Goal: Use online tool/utility: Utilize a website feature to perform a specific function

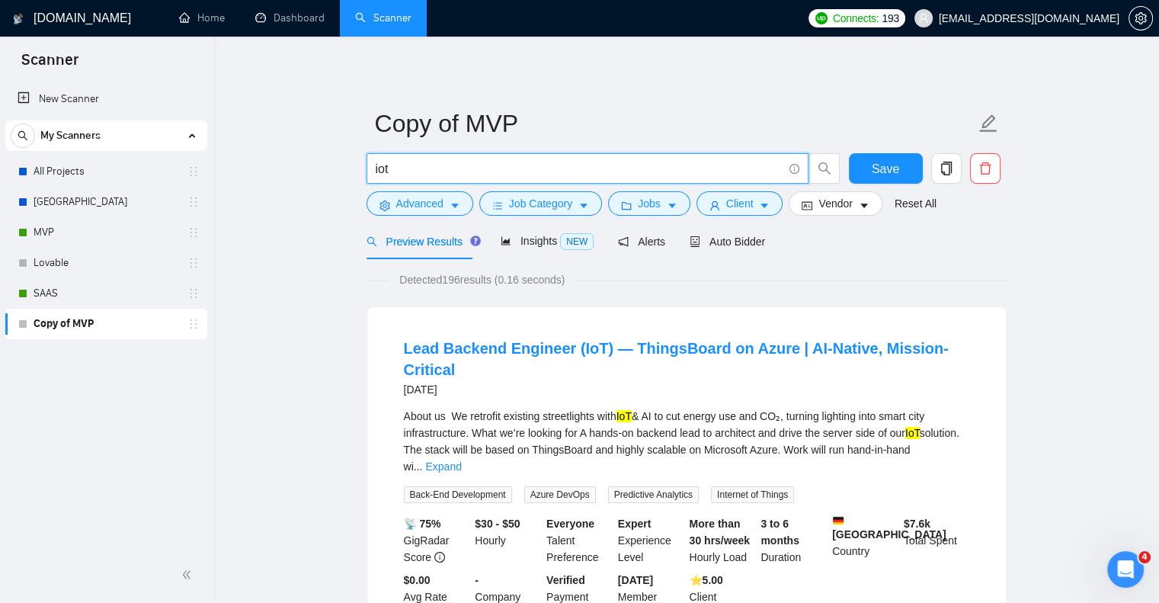
click at [411, 170] on input "iot" at bounding box center [579, 168] width 407 height 19
type input "k"
type input "lovable"
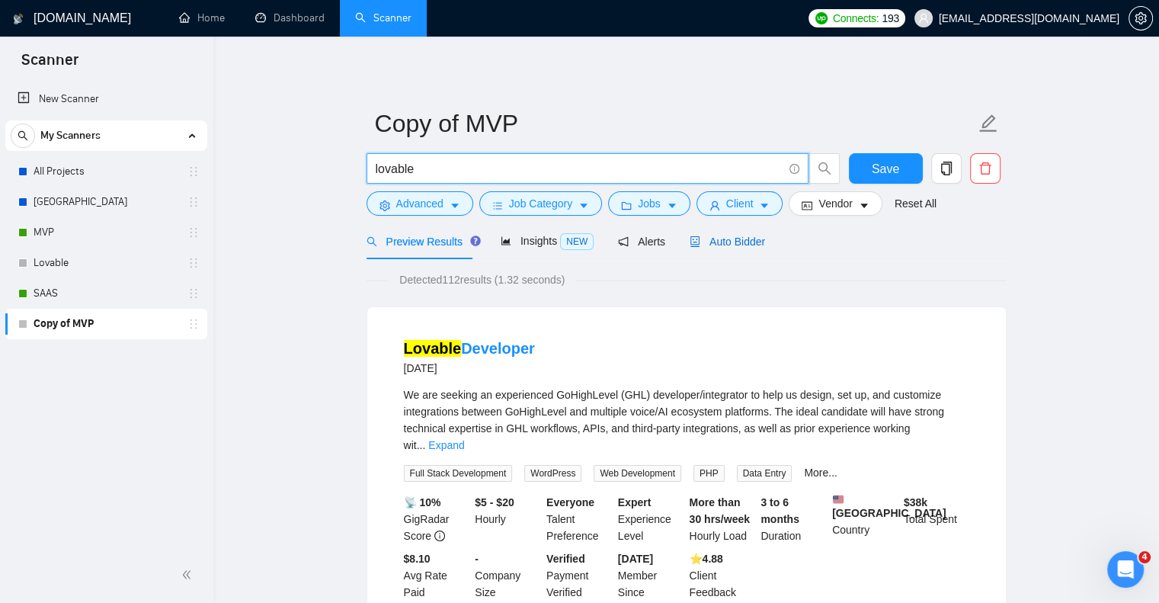
click at [731, 237] on span "Auto Bidder" at bounding box center [726, 241] width 75 height 12
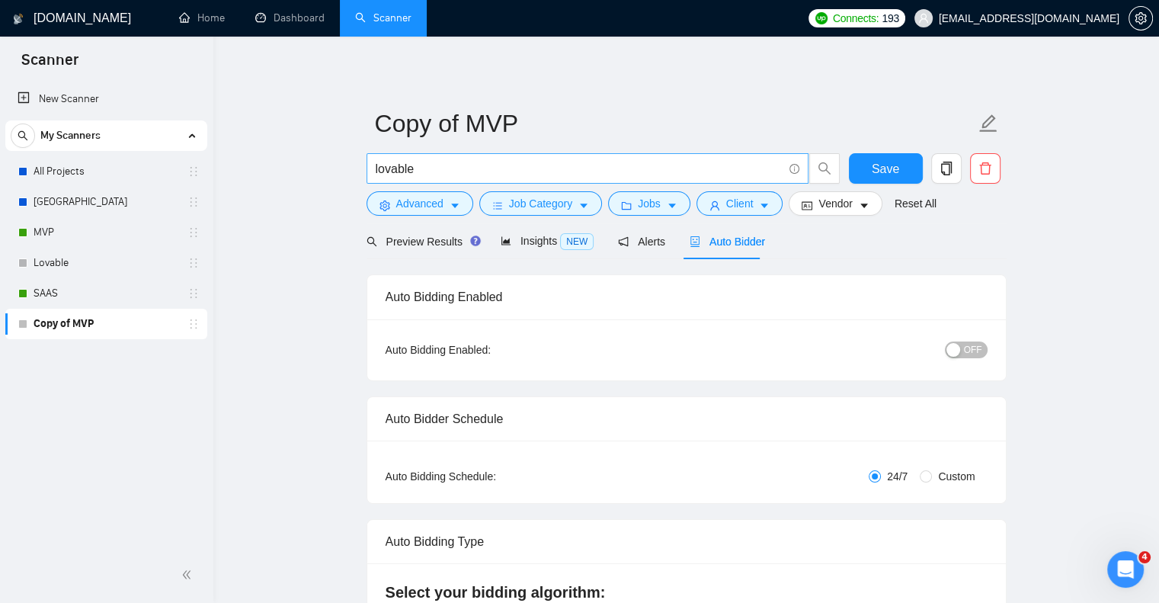
click at [529, 167] on input "lovable" at bounding box center [579, 168] width 407 height 19
click at [415, 231] on div "Preview Results" at bounding box center [421, 241] width 110 height 36
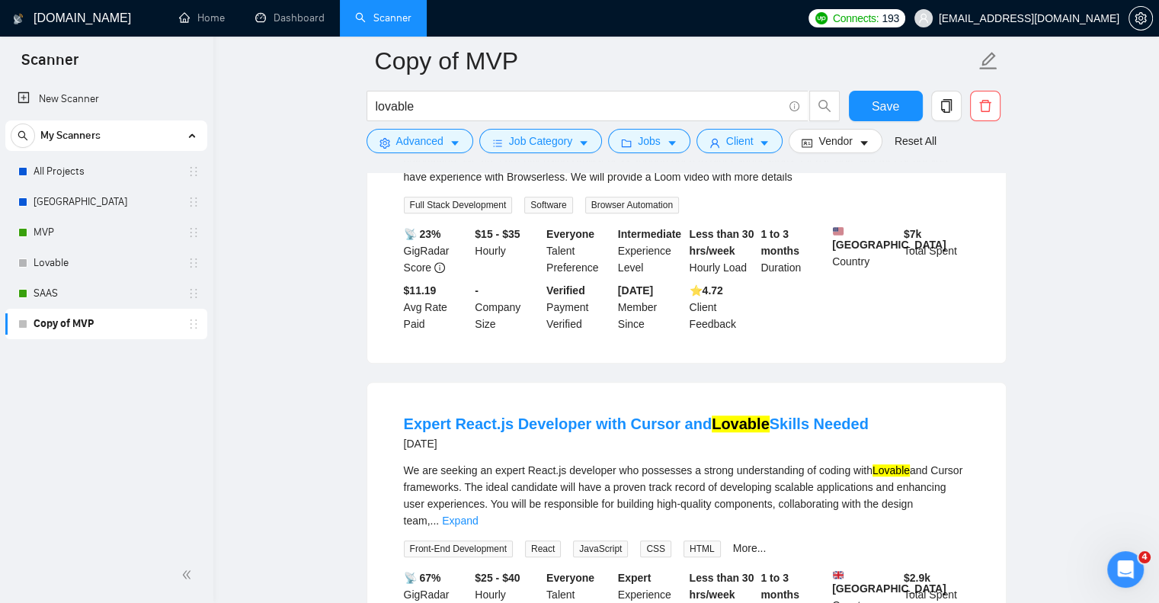
scroll to position [1262, 0]
